Goal: Information Seeking & Learning: Learn about a topic

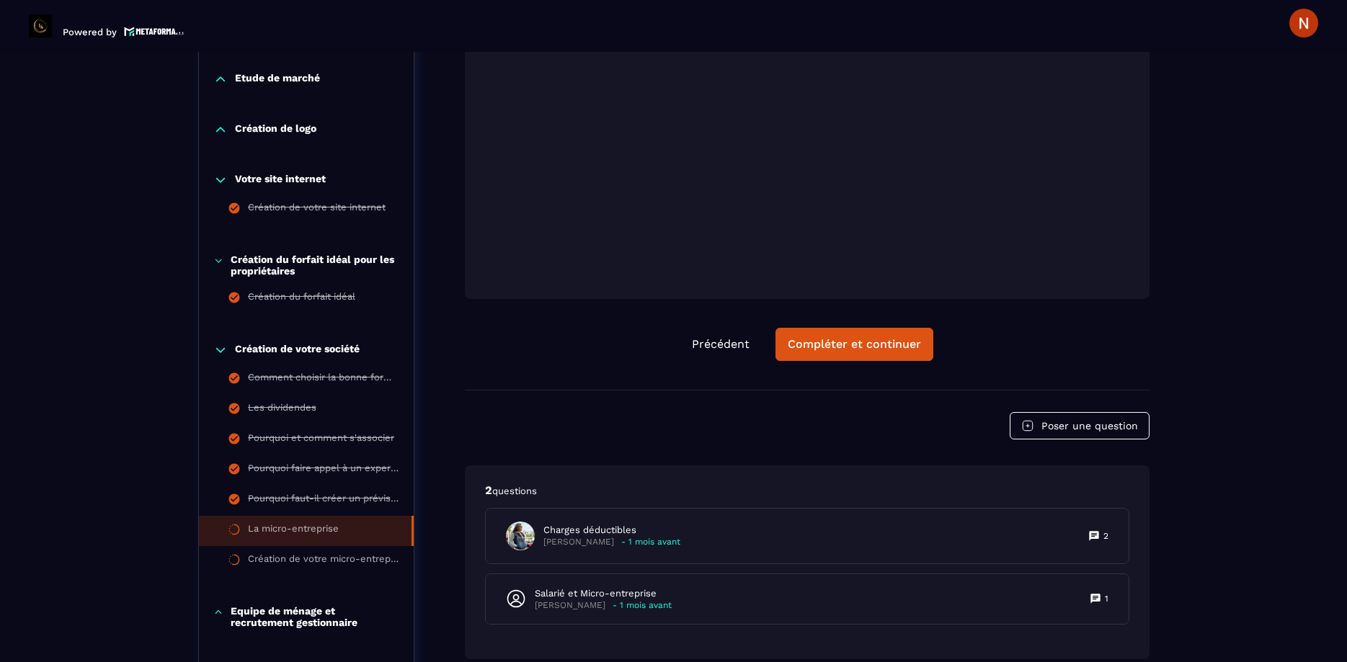
scroll to position [561, 0]
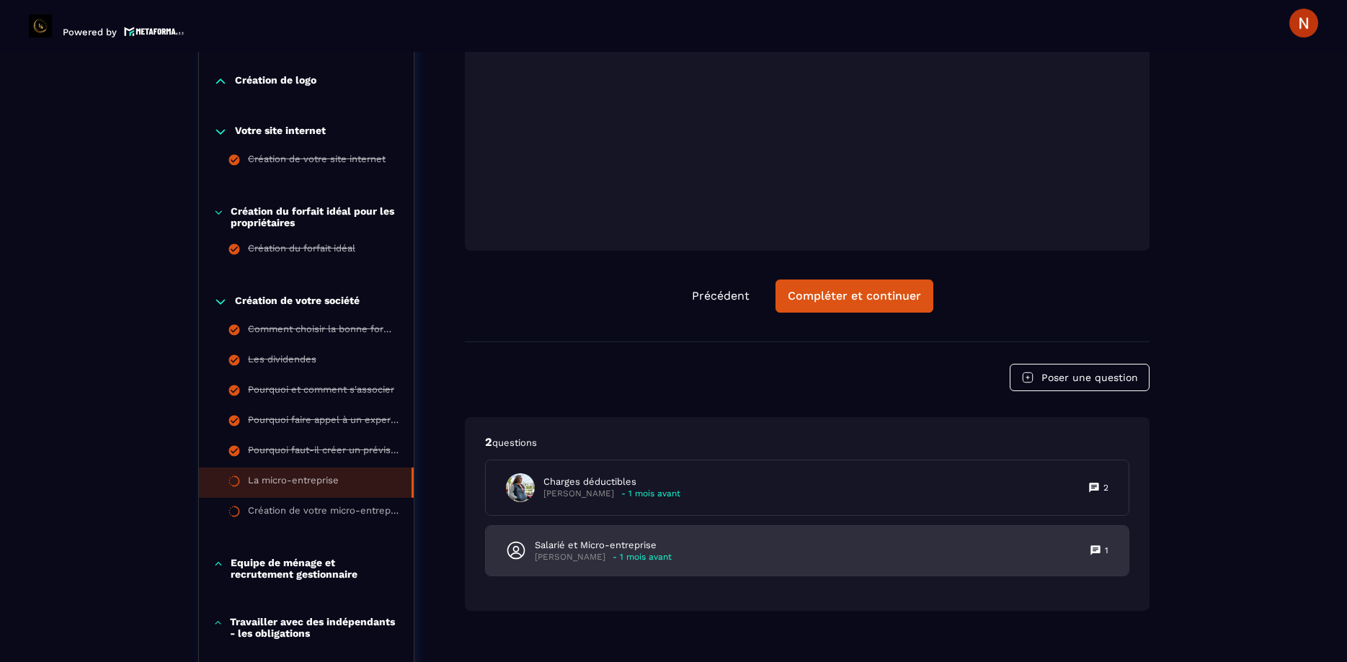
click at [579, 539] on p "Salarié et Micro-entreprise" at bounding box center [603, 545] width 137 height 13
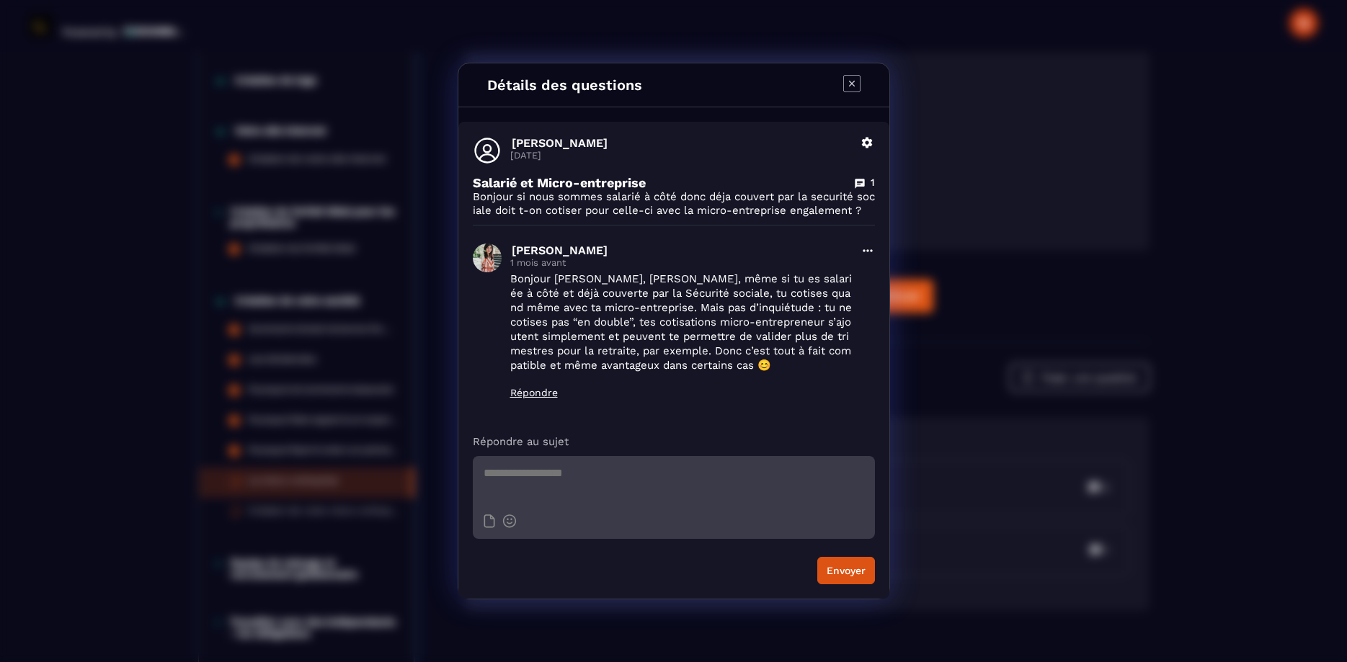
click at [840, 86] on div "Détails des questions" at bounding box center [673, 85] width 431 height 44
click at [850, 85] on icon "Modal window" at bounding box center [851, 83] width 17 height 17
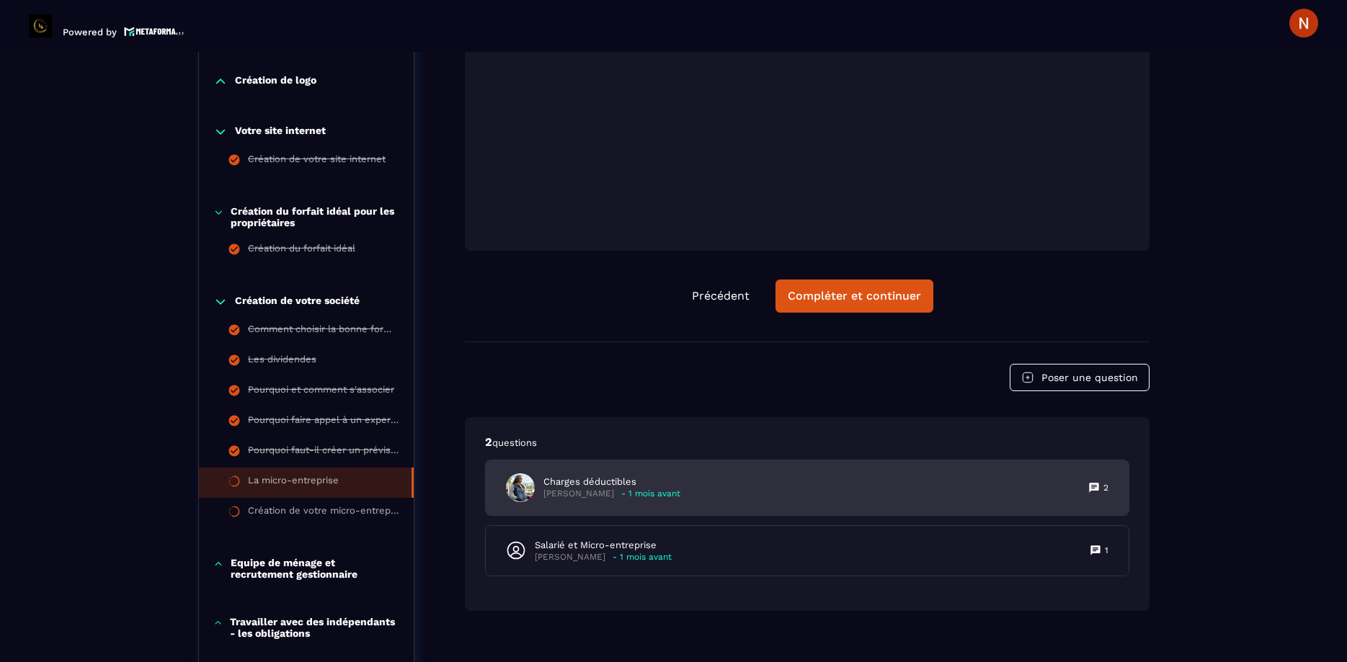
click at [664, 476] on p "Charges déductibles" at bounding box center [611, 482] width 137 height 13
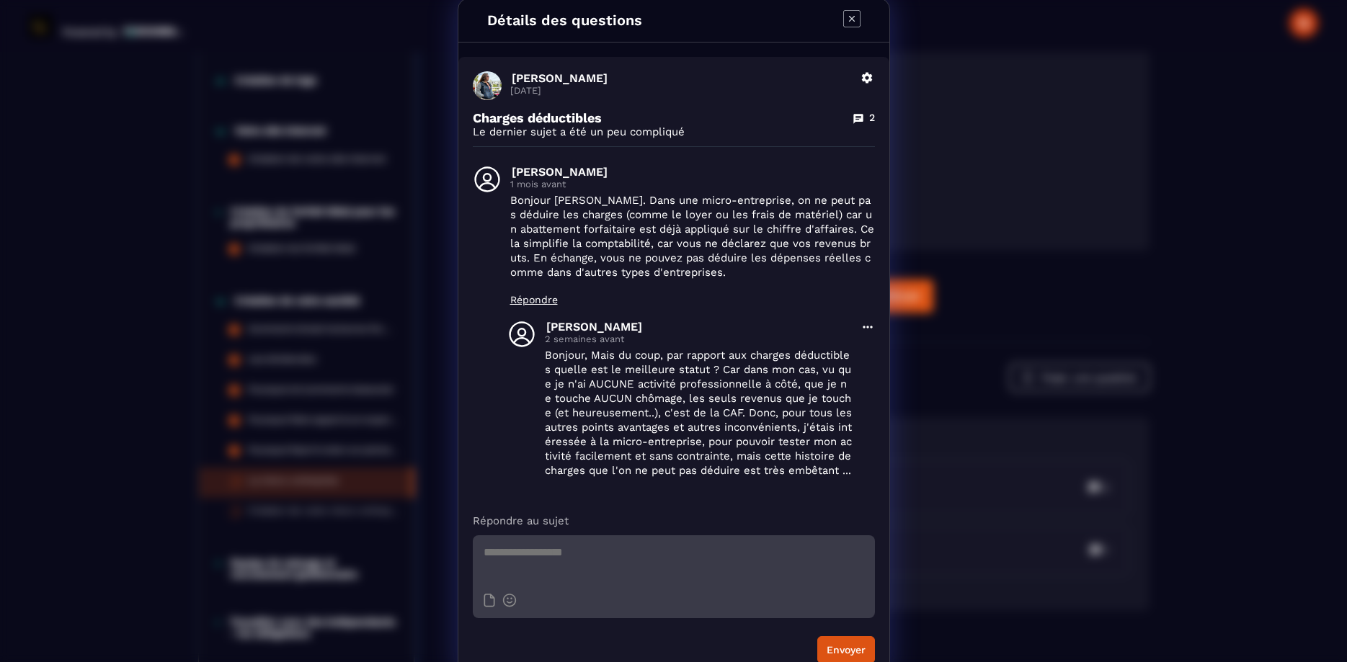
scroll to position [0, 0]
click at [850, 16] on icon "Modal window" at bounding box center [851, 20] width 17 height 17
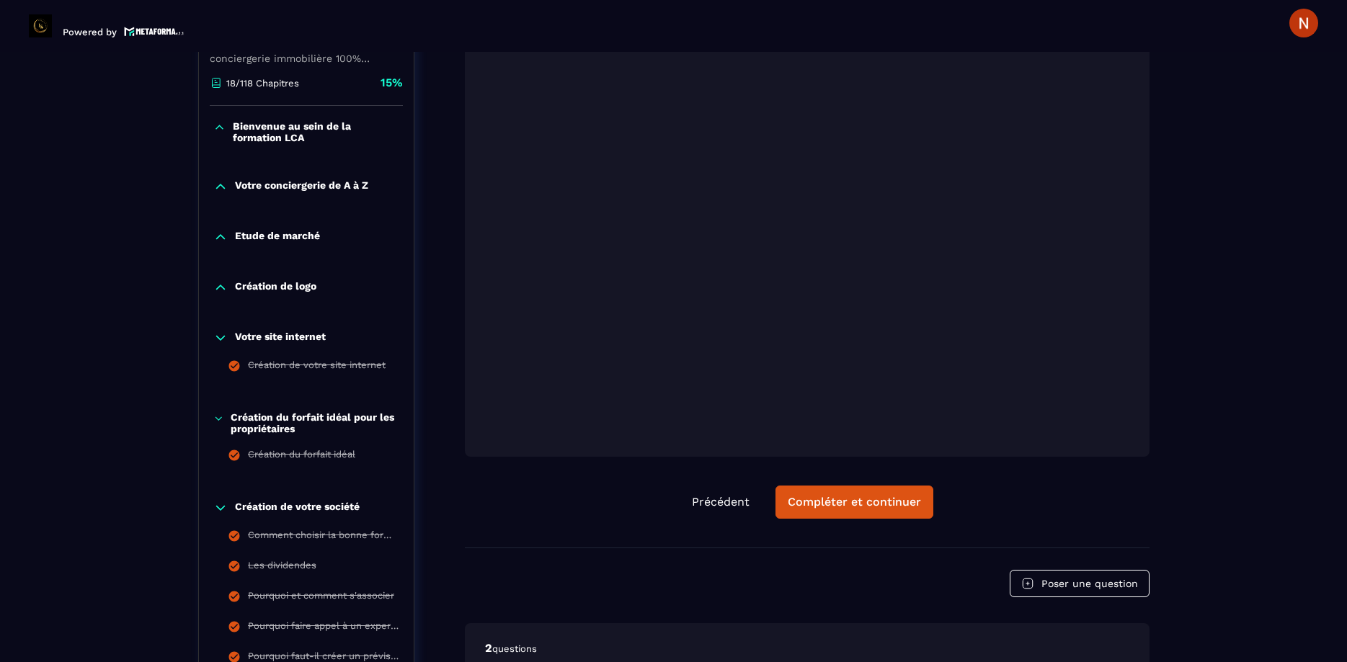
scroll to position [314, 0]
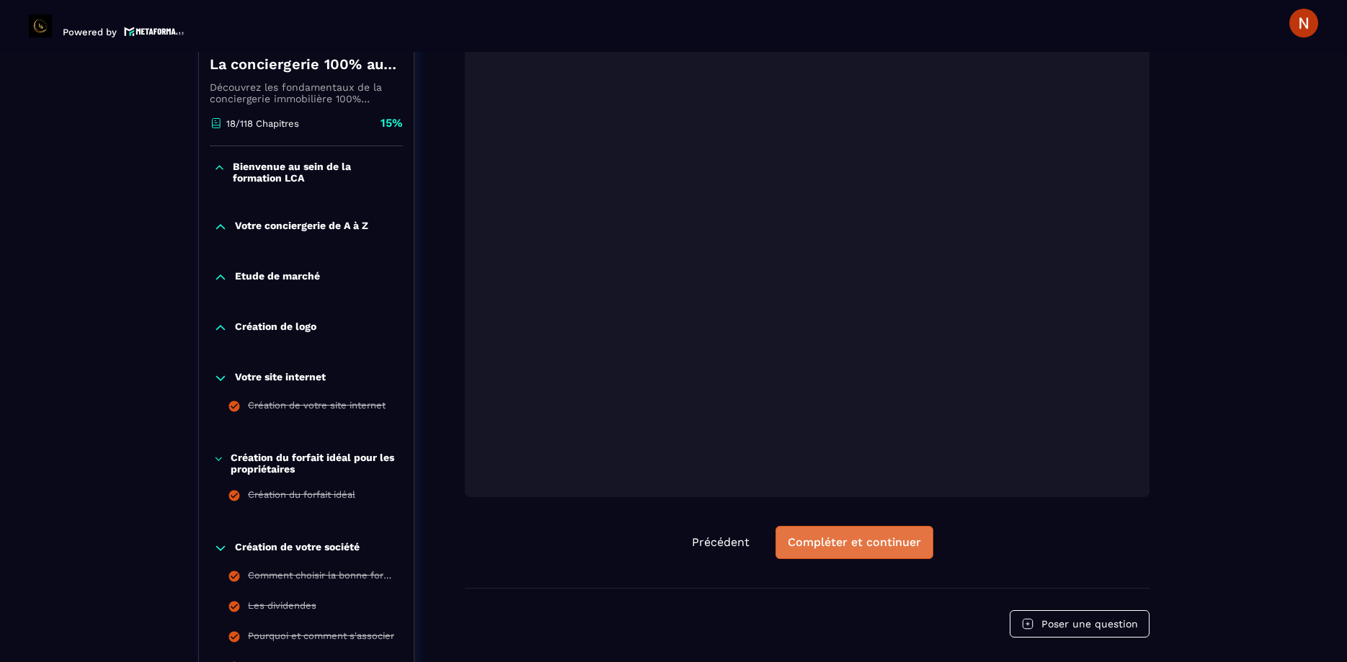
click at [835, 526] on button "Compléter et continuer" at bounding box center [854, 542] width 158 height 33
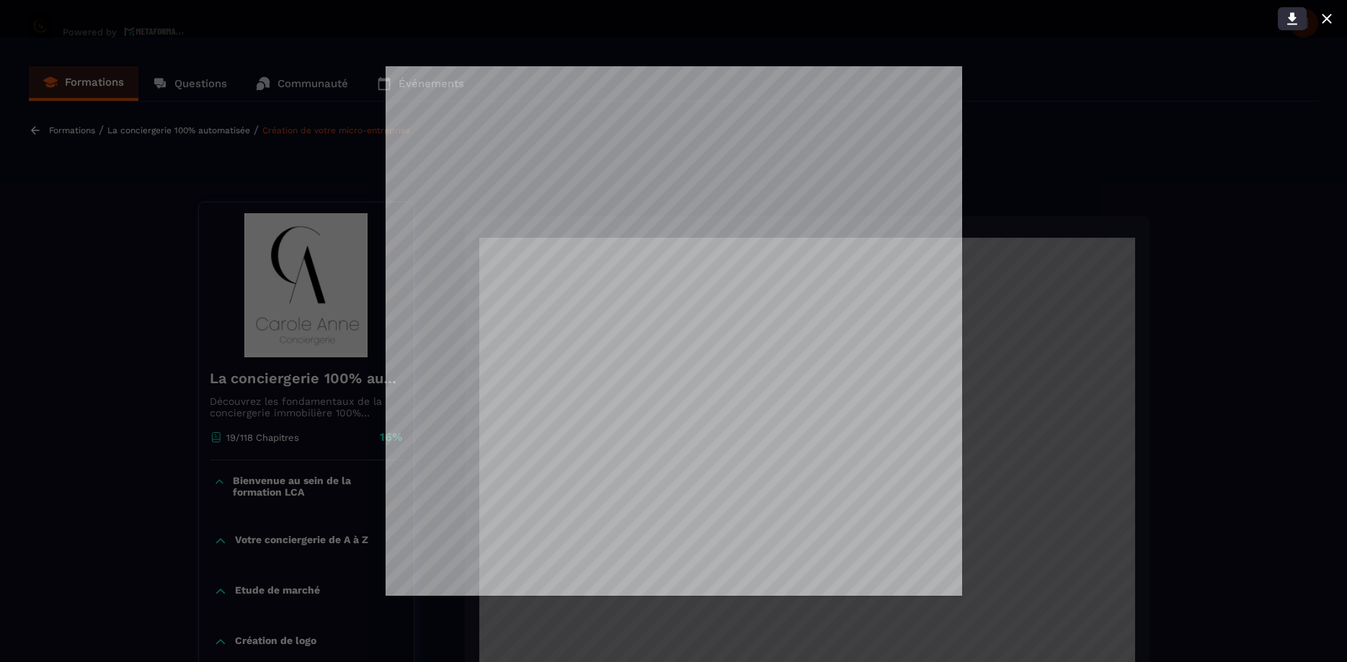
click at [1290, 17] on icon at bounding box center [1292, 19] width 10 height 12
click at [1325, 15] on icon at bounding box center [1326, 18] width 17 height 17
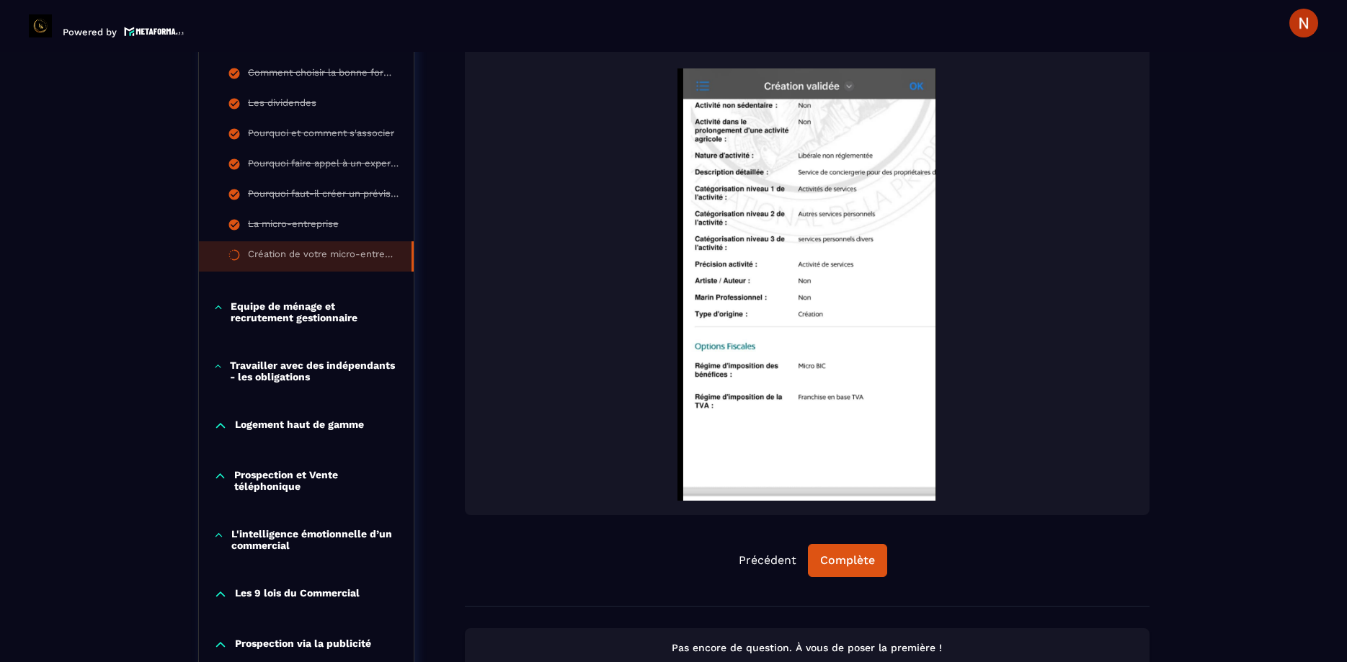
scroll to position [822, 0]
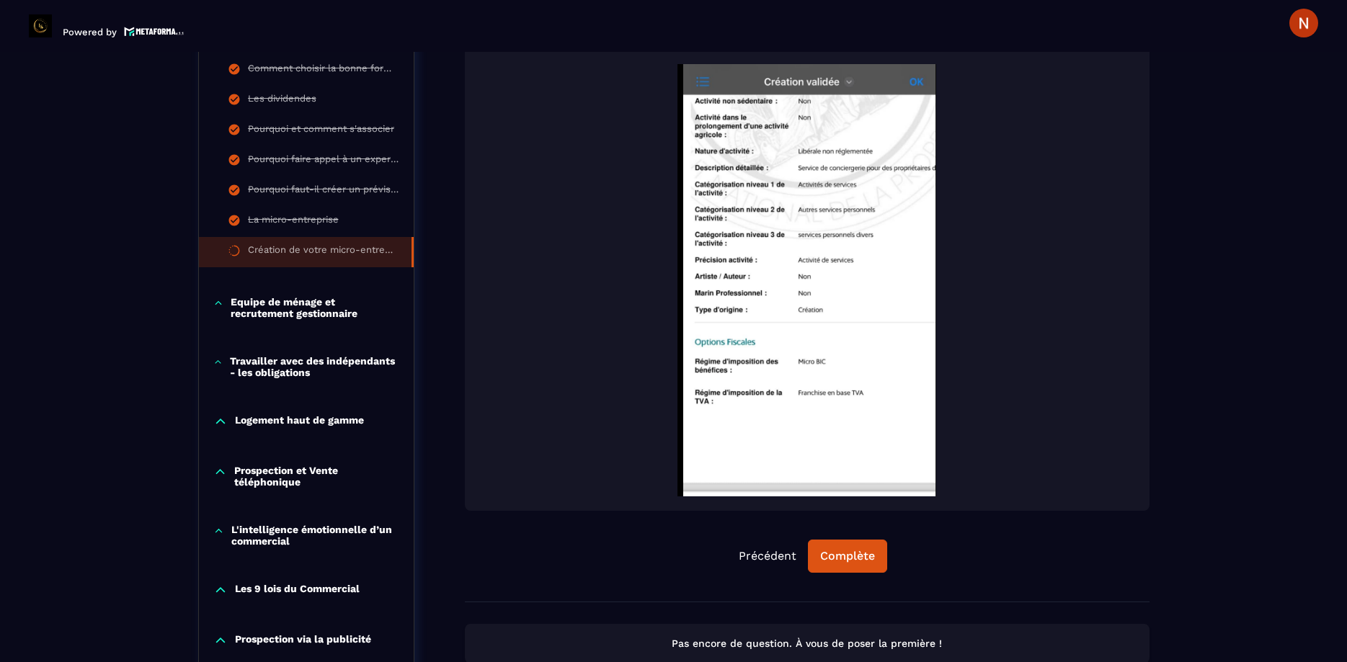
click at [840, 350] on img at bounding box center [807, 280] width 656 height 432
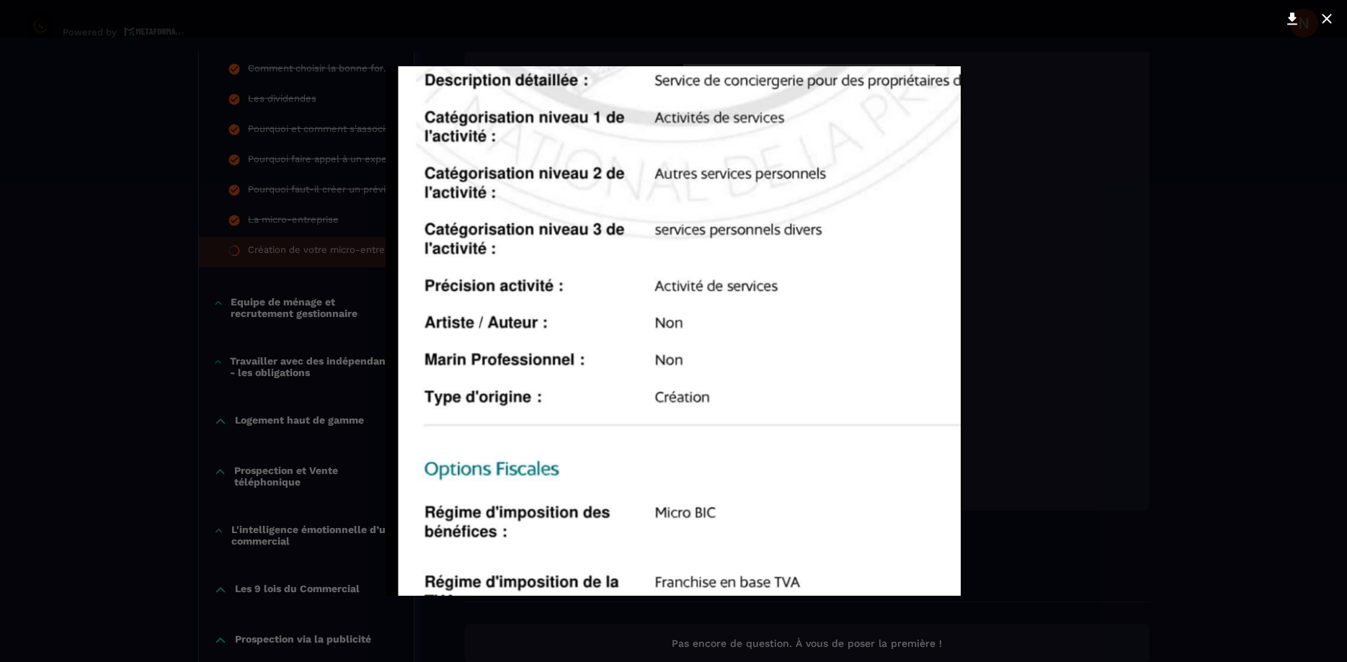
click at [1162, 232] on div at bounding box center [673, 331] width 1347 height 662
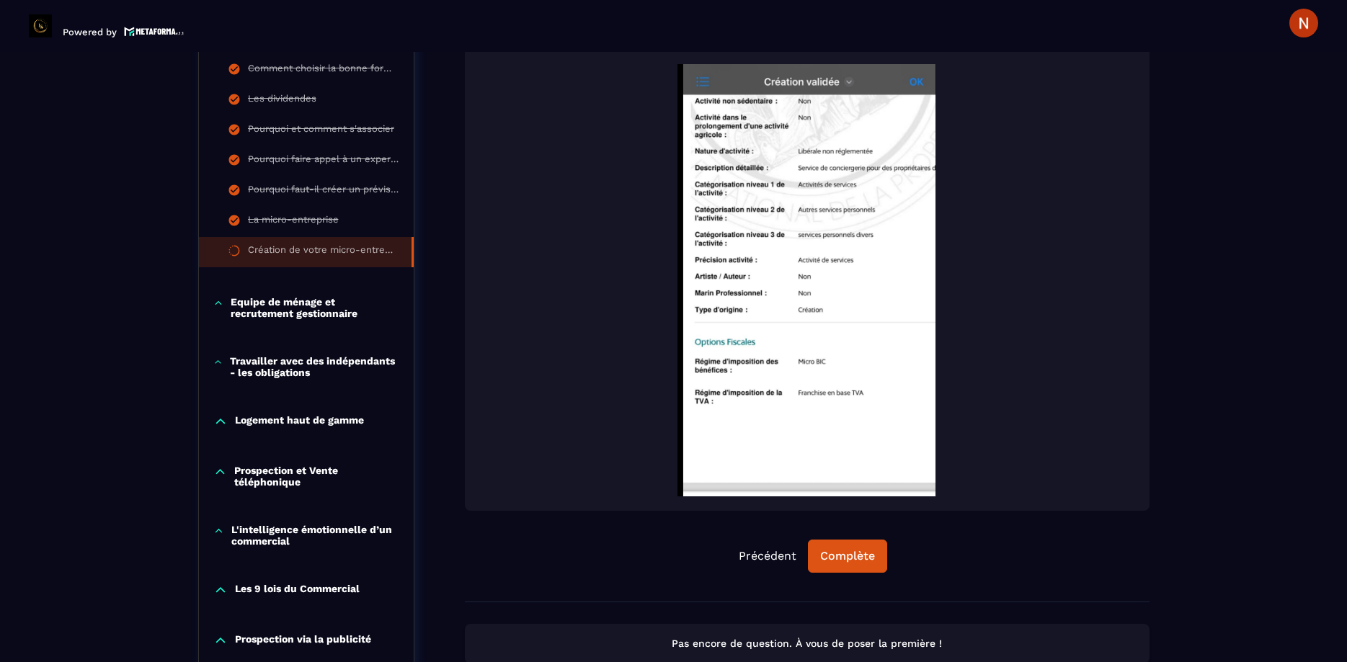
click at [1011, 125] on img at bounding box center [807, 280] width 656 height 432
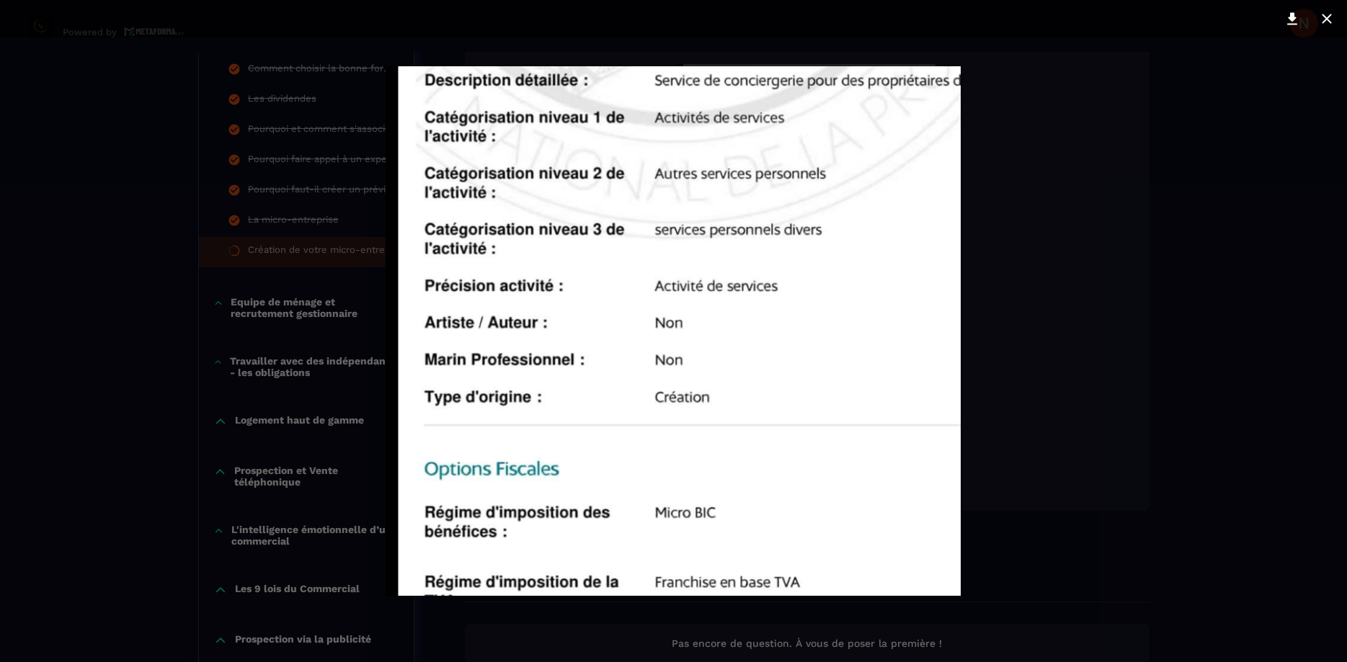
click at [1176, 141] on div at bounding box center [673, 331] width 1347 height 662
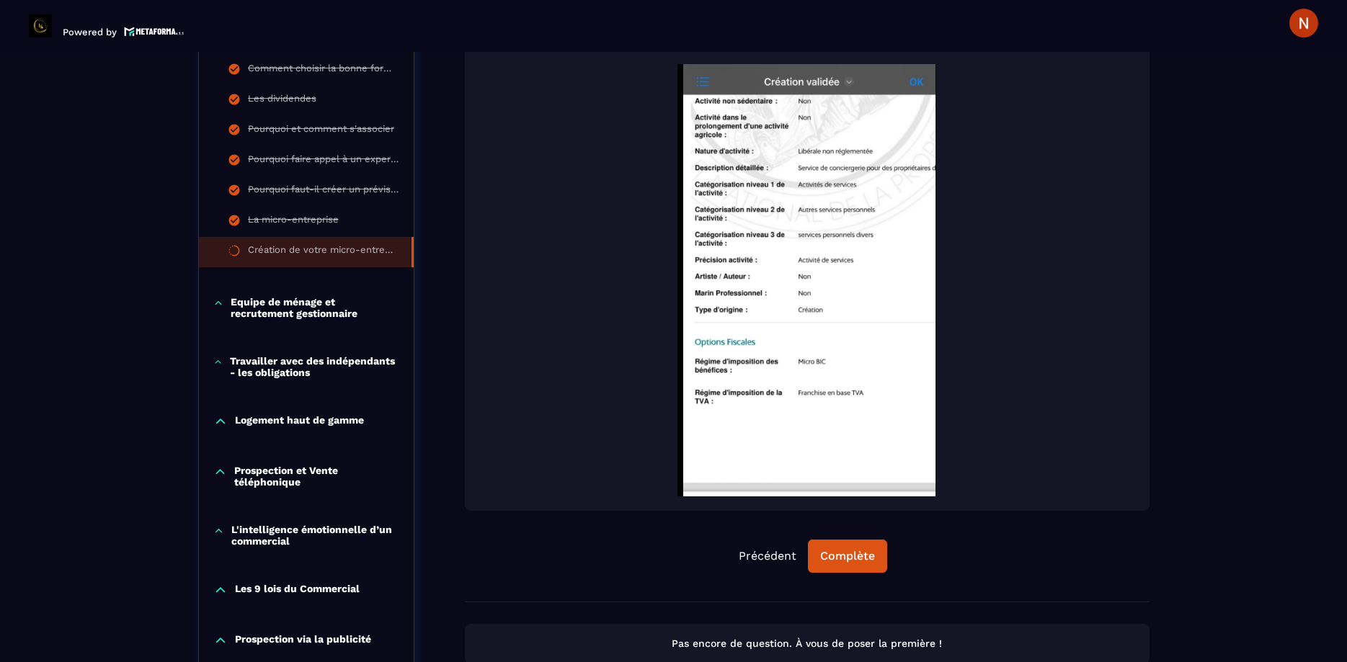
click at [774, 186] on img at bounding box center [807, 280] width 656 height 432
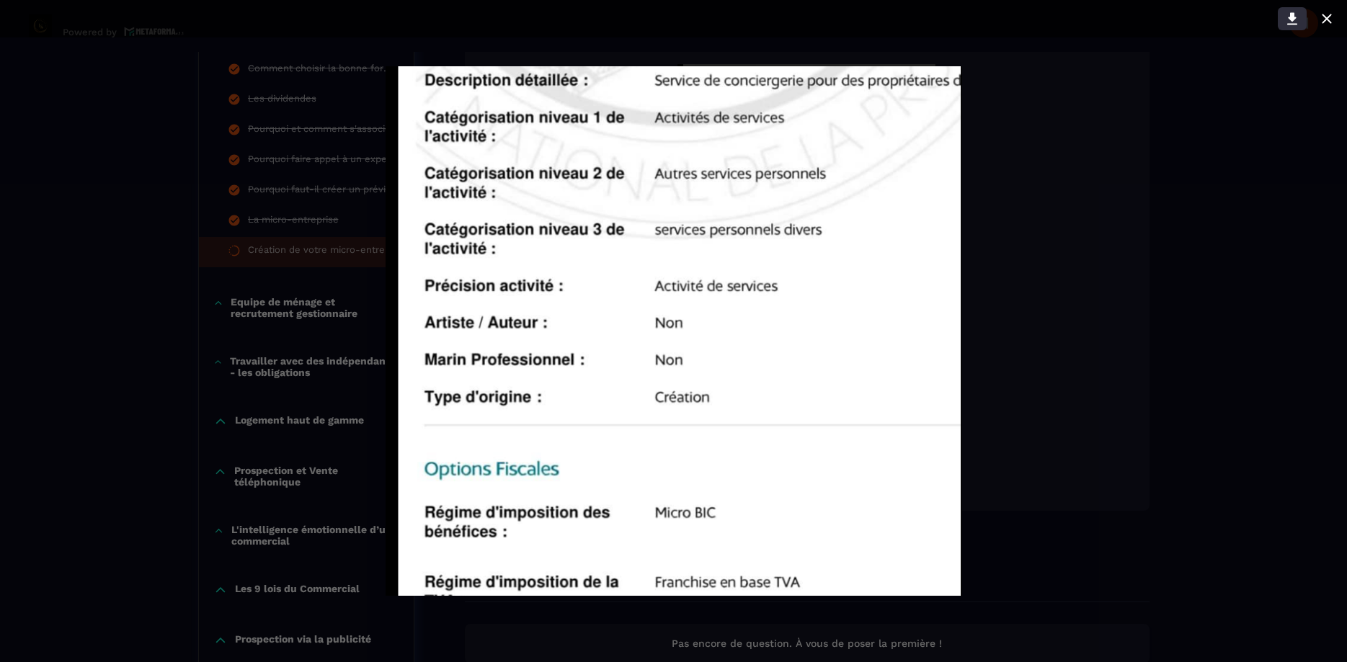
click at [1290, 18] on icon at bounding box center [1292, 19] width 10 height 12
click at [1147, 394] on div at bounding box center [673, 331] width 1347 height 662
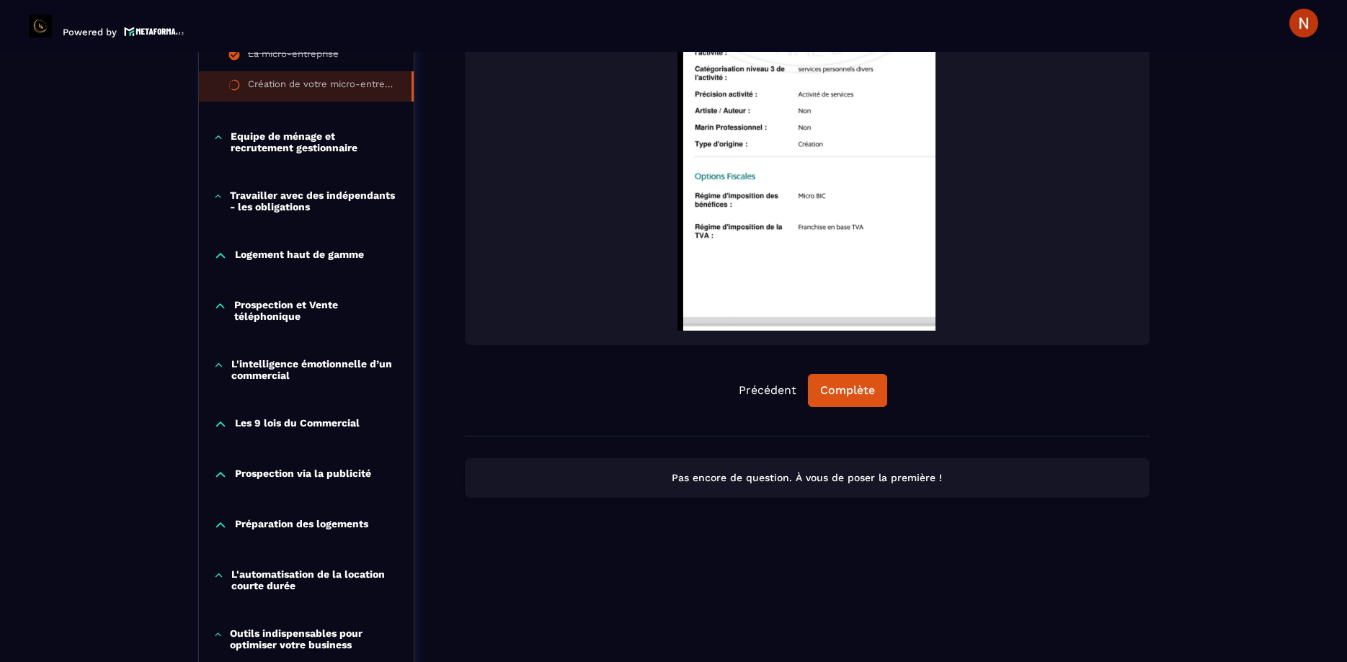
scroll to position [986, 0]
click at [862, 396] on div "Complète" at bounding box center [847, 392] width 55 height 14
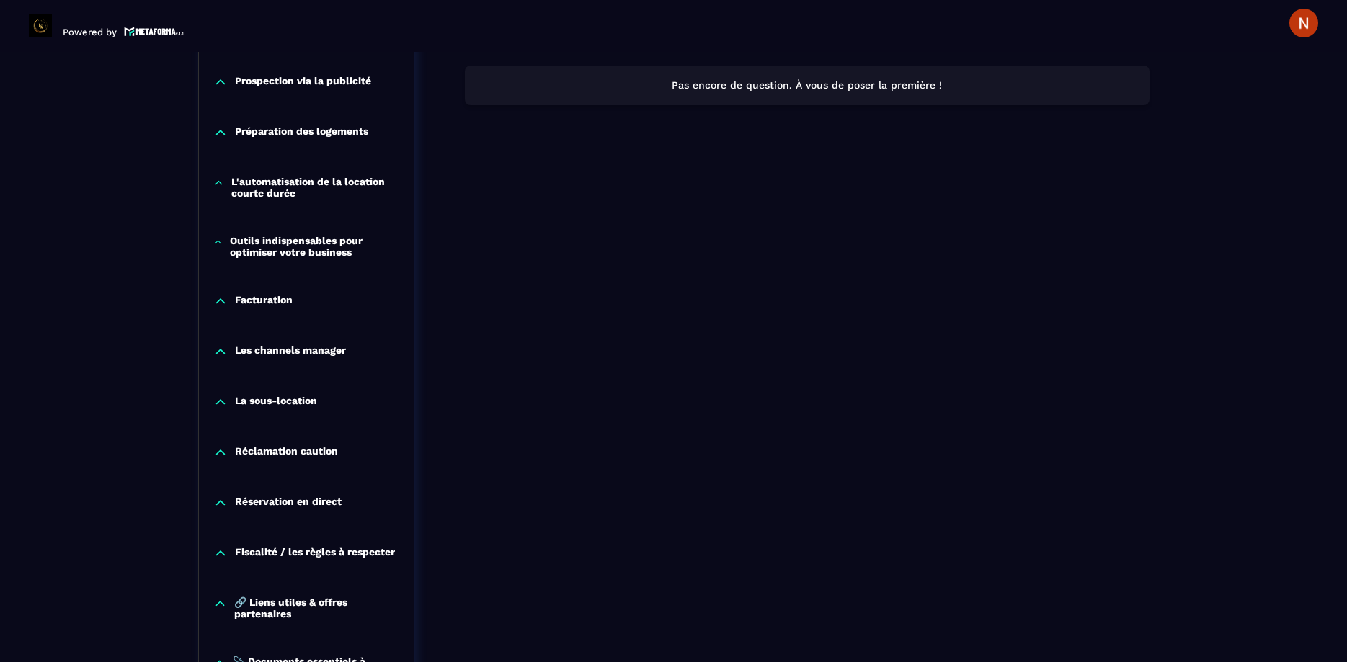
scroll to position [1397, 0]
